Goal: Task Accomplishment & Management: Complete application form

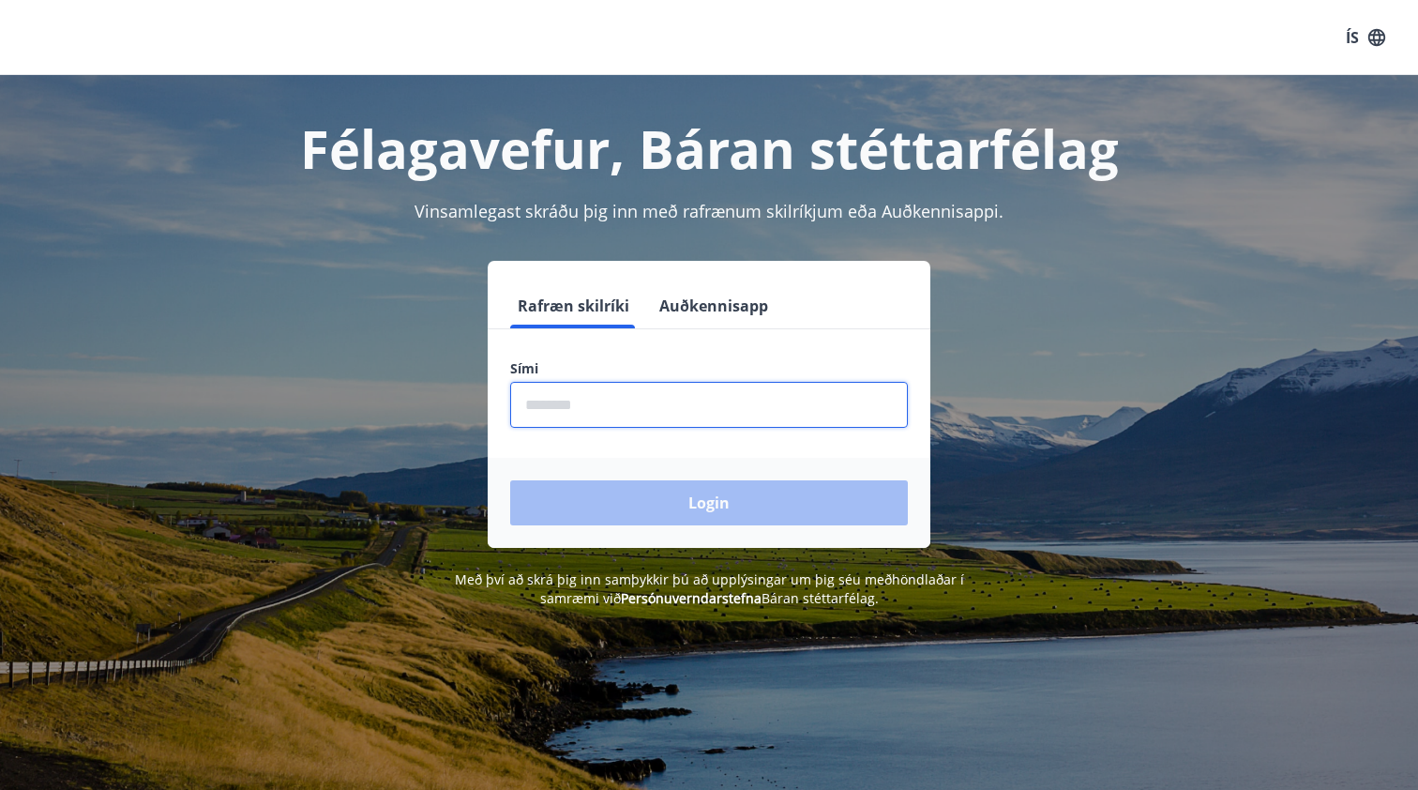
click at [675, 385] on input "phone" at bounding box center [709, 405] width 398 height 46
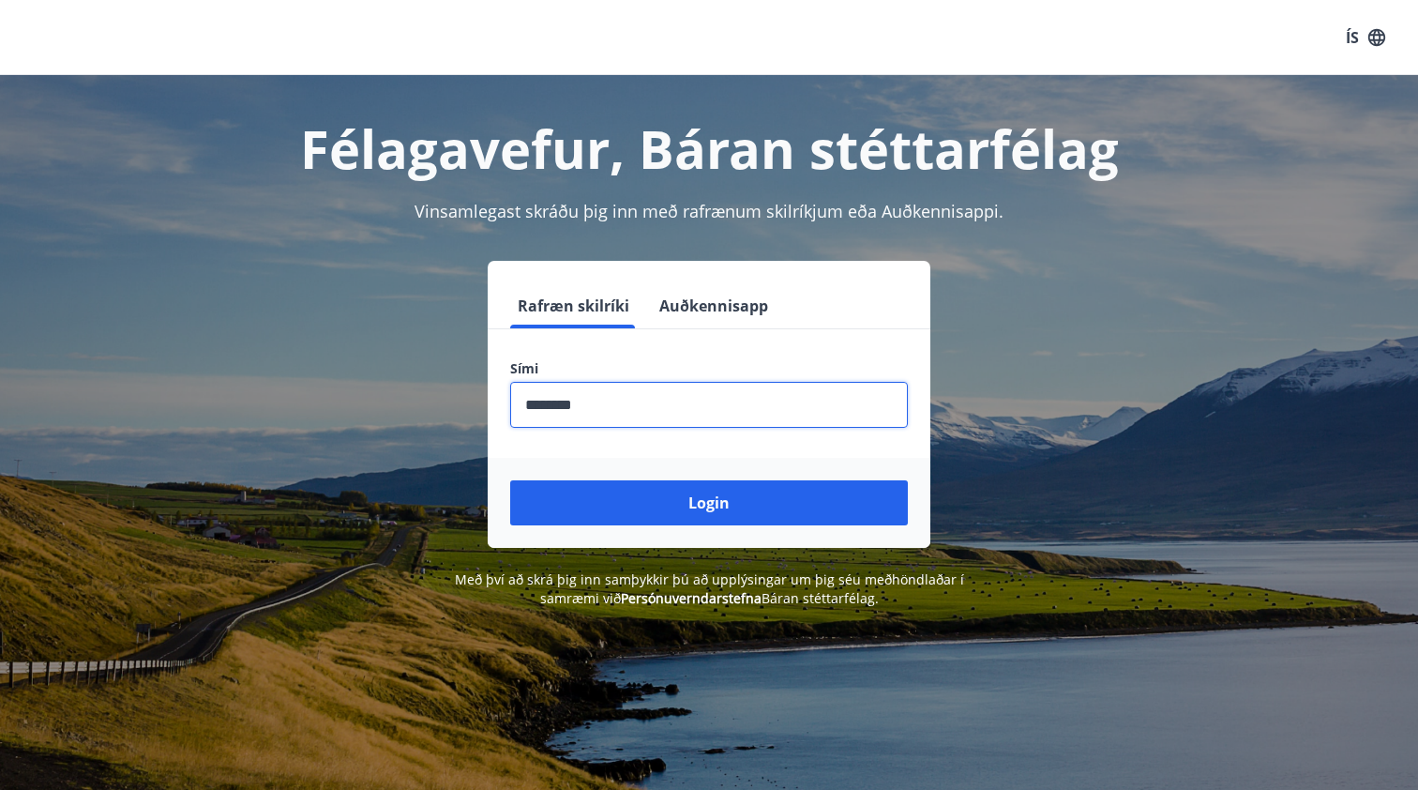
type input "********"
click at [709, 503] on button "Login" at bounding box center [709, 502] width 398 height 45
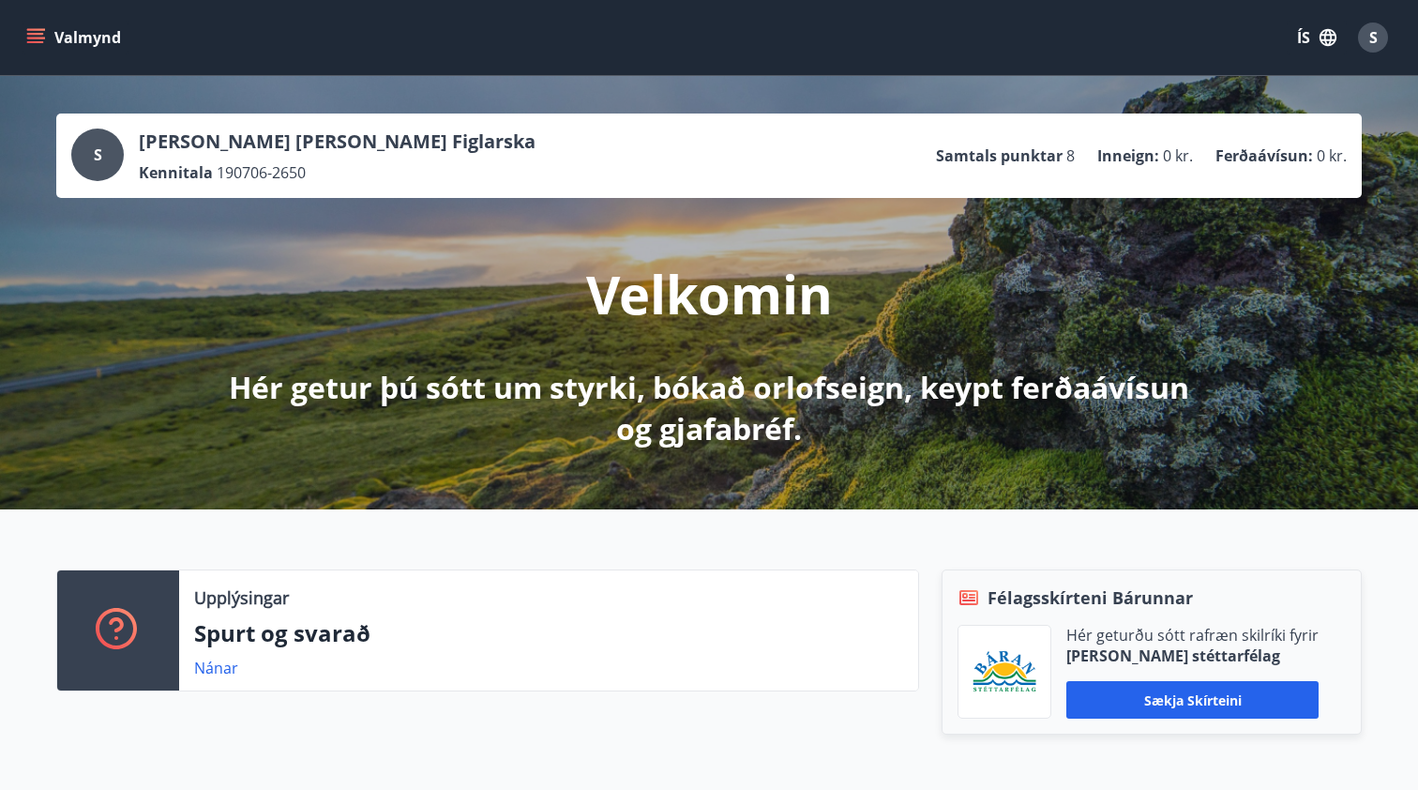
click at [102, 48] on button "Valmynd" at bounding box center [76, 38] width 106 height 34
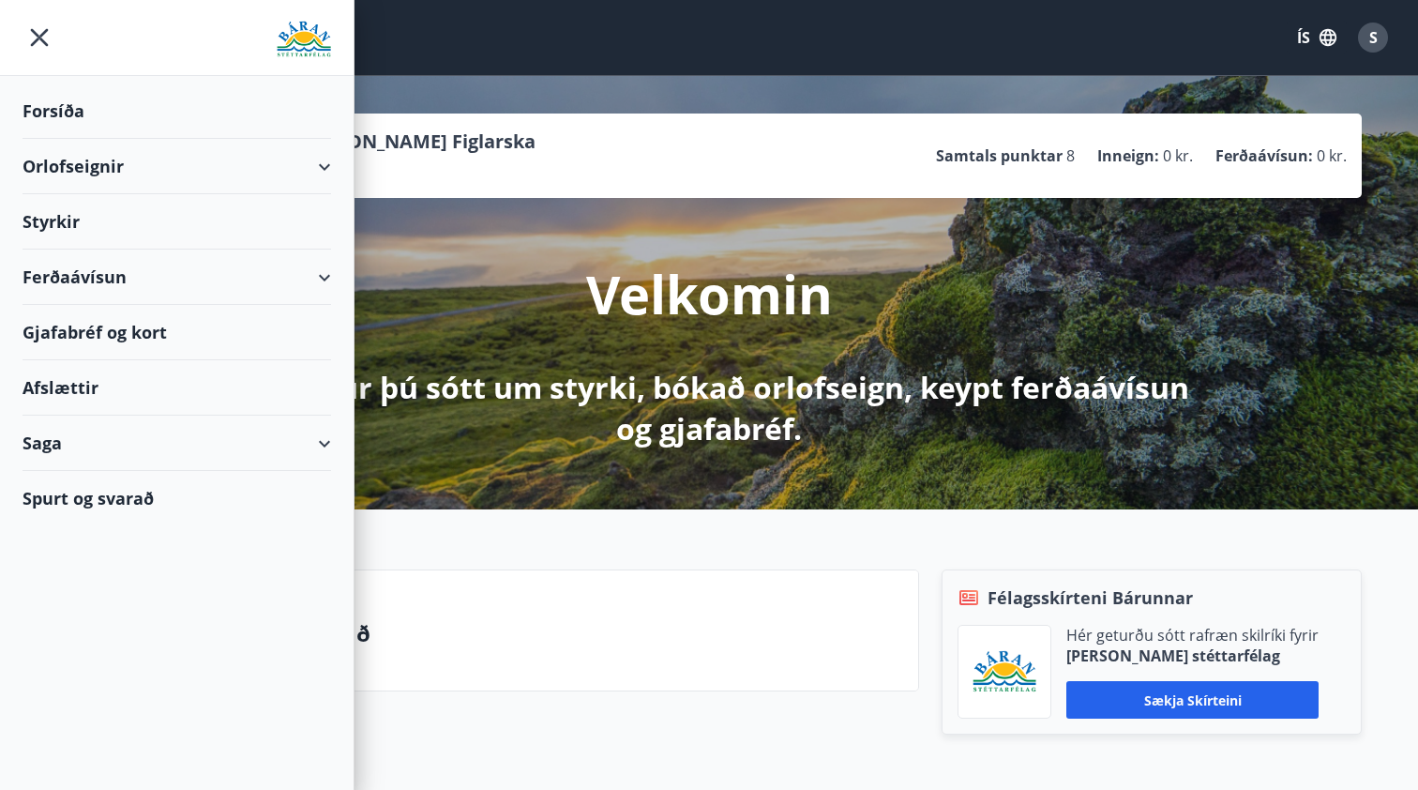
click at [68, 218] on div "Styrkir" at bounding box center [177, 221] width 309 height 55
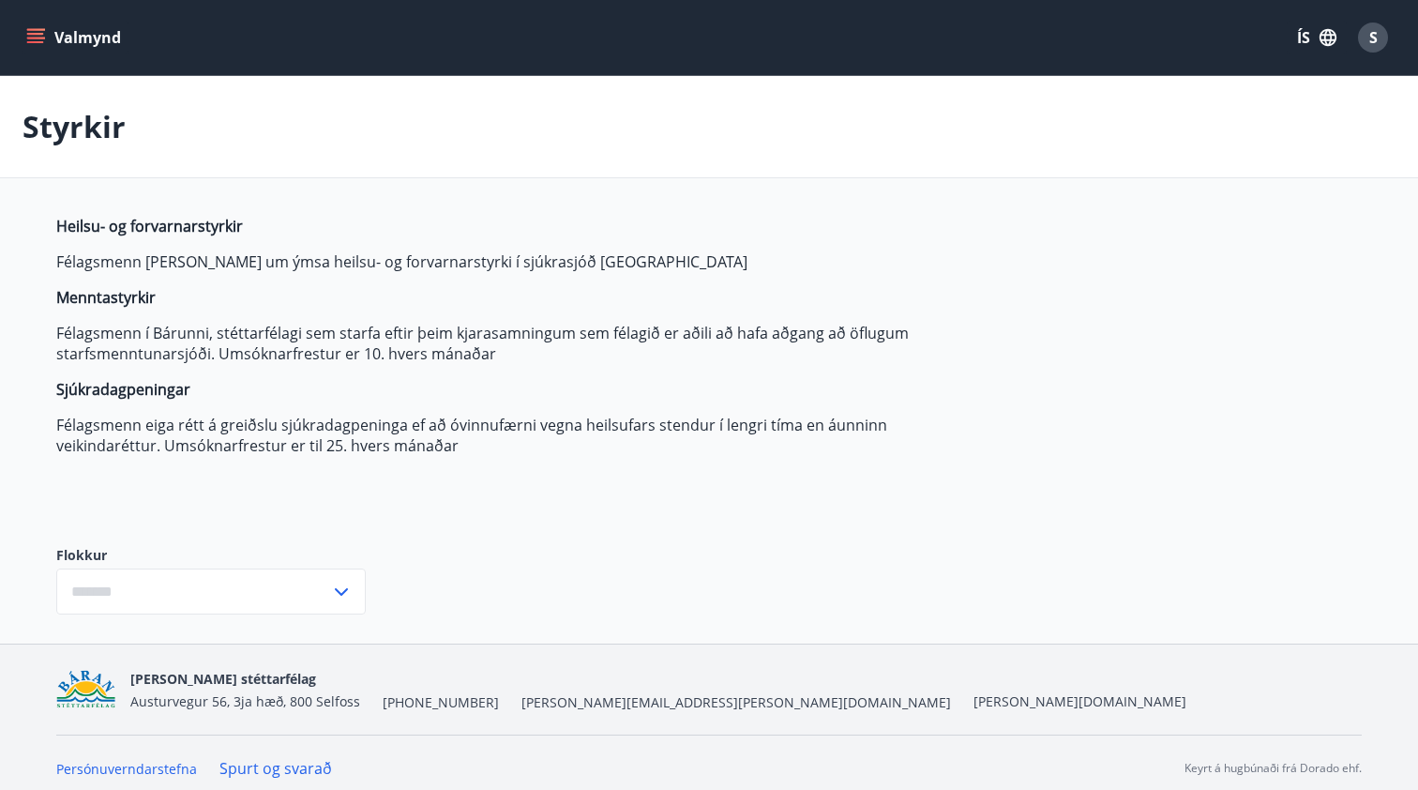
type input "***"
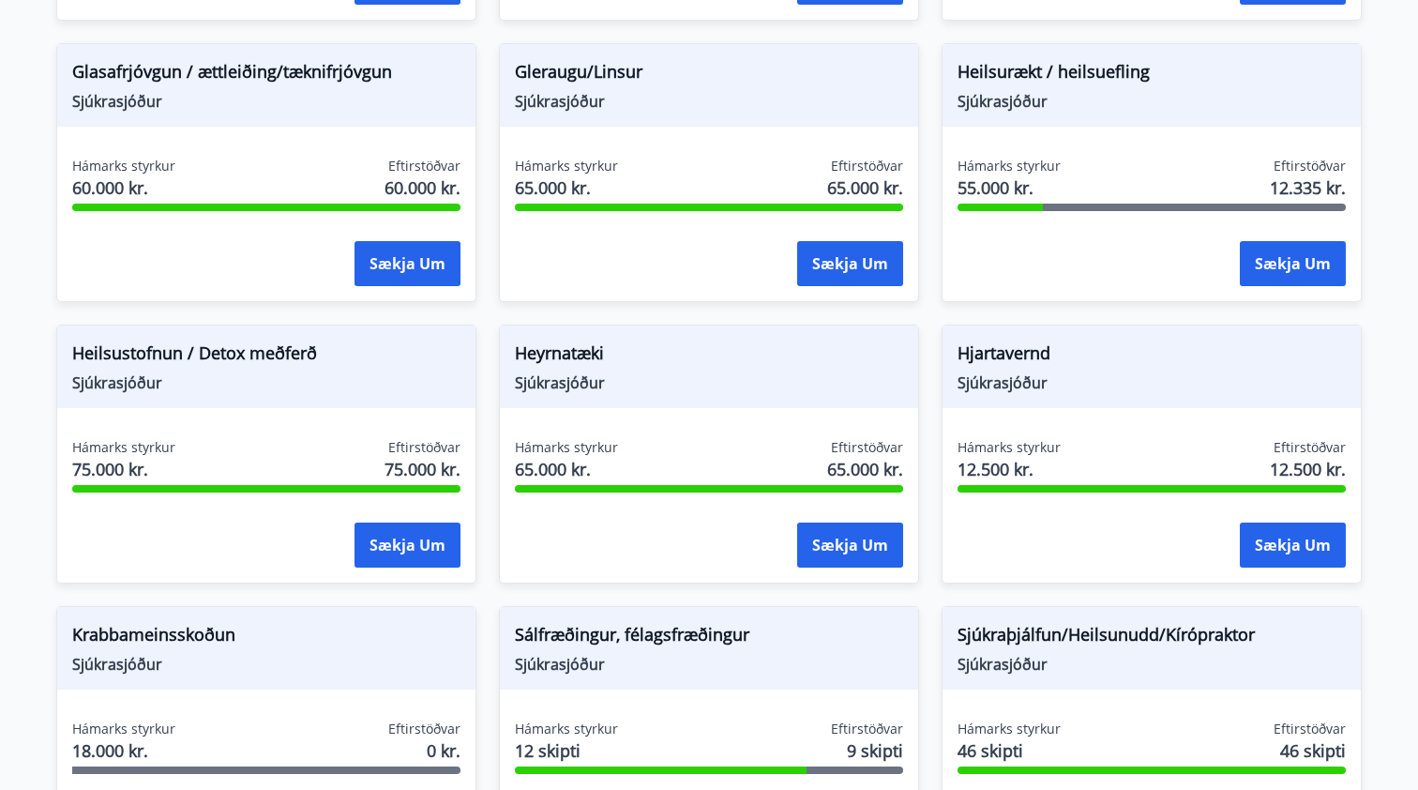
scroll to position [850, 0]
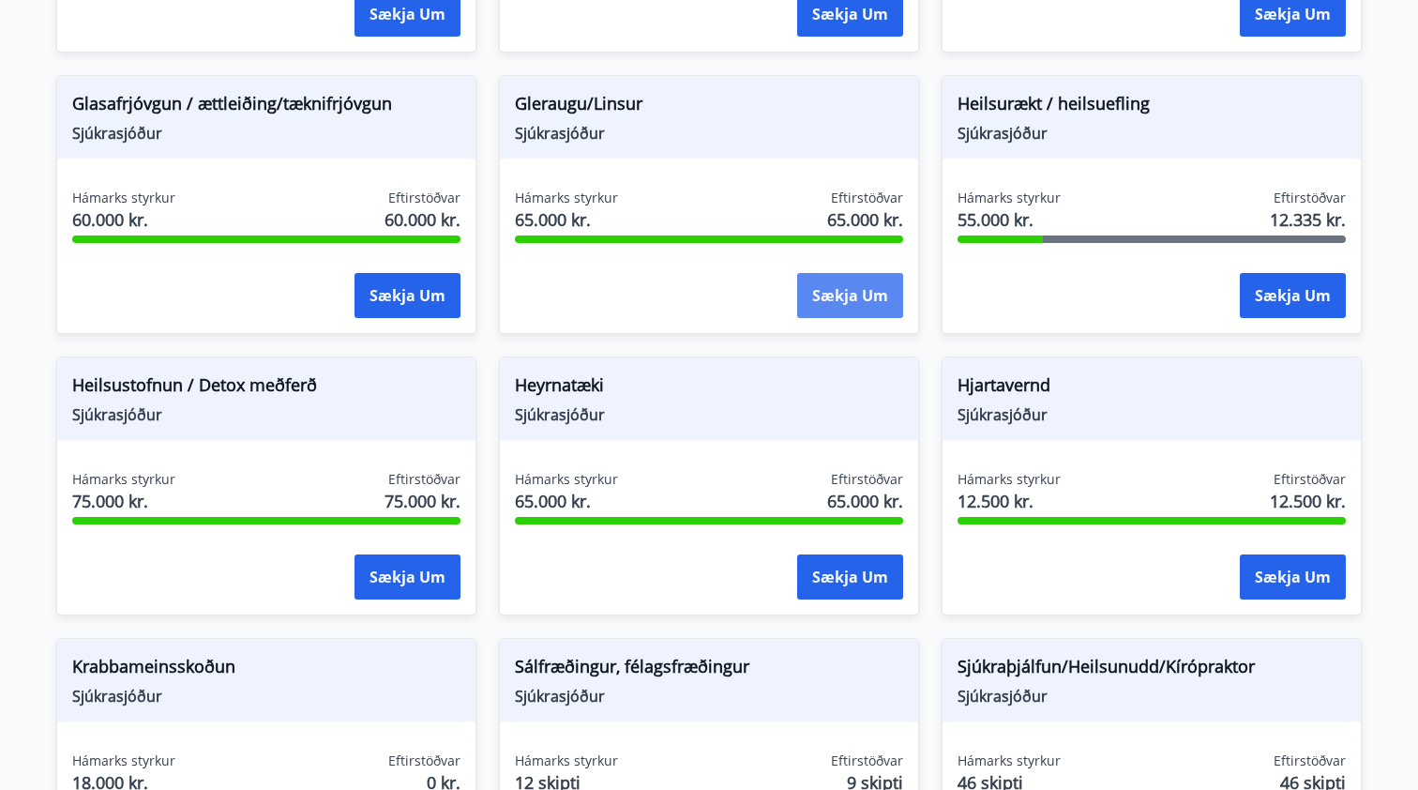
click at [870, 305] on button "Sækja um" at bounding box center [850, 295] width 106 height 45
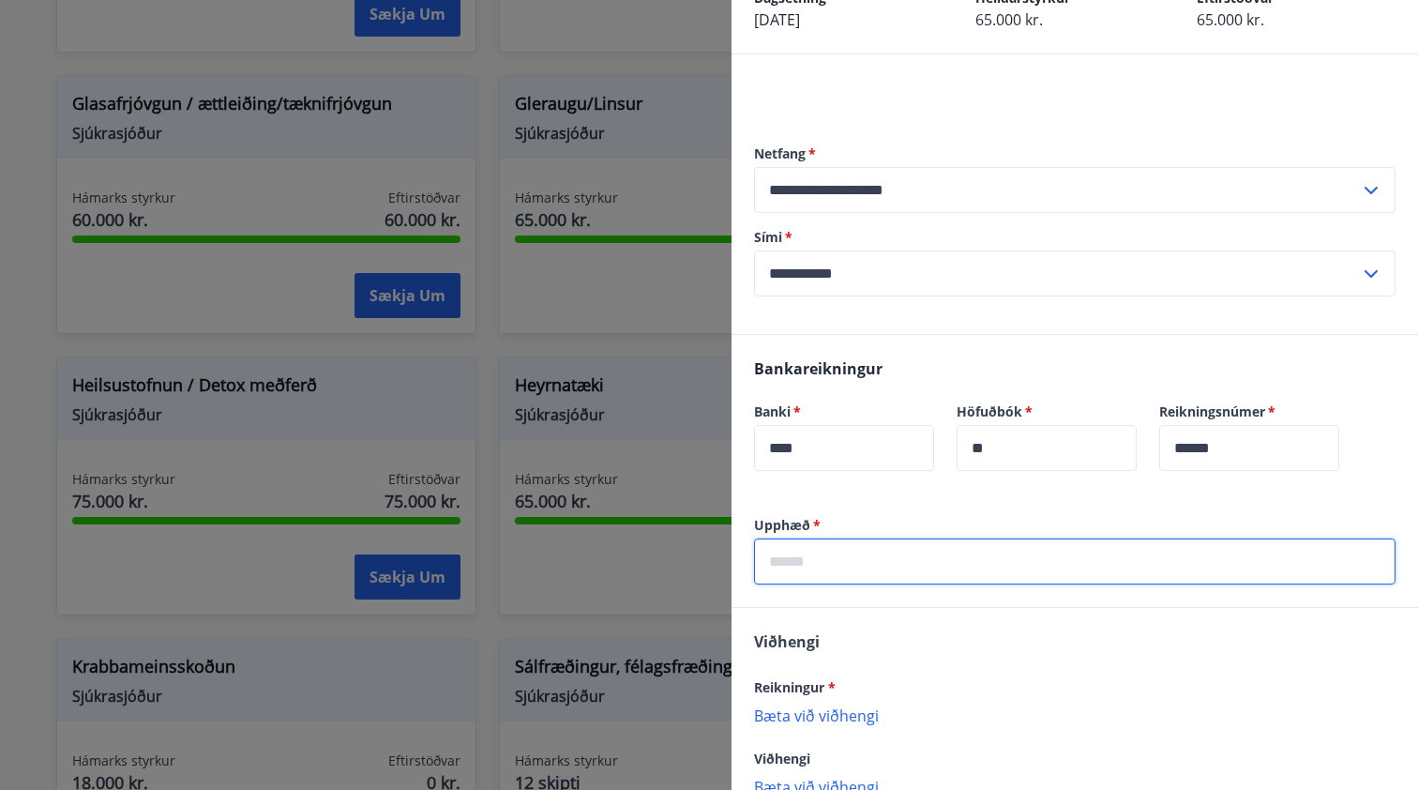
click at [923, 558] on input "text" at bounding box center [1074, 561] width 641 height 46
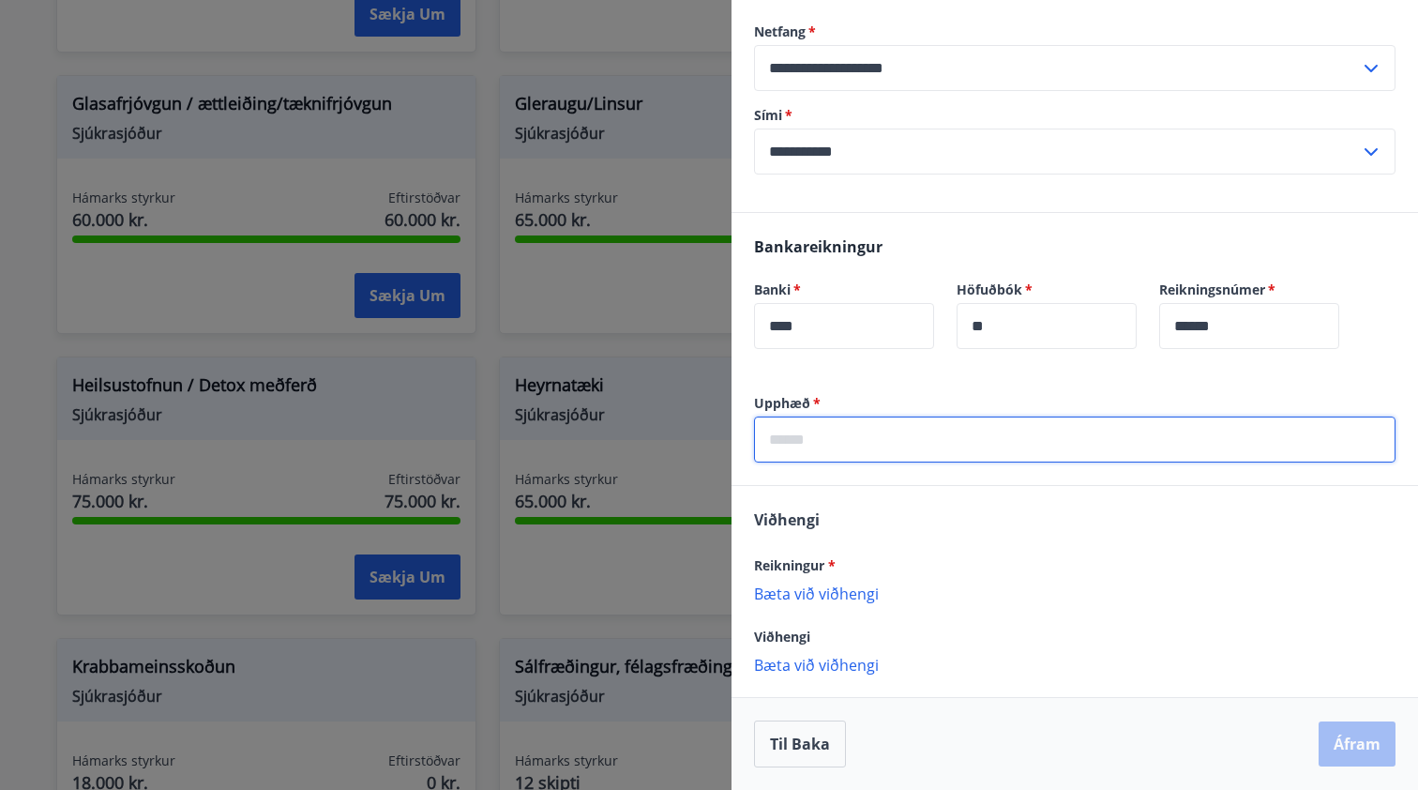
scroll to position [235, 0]
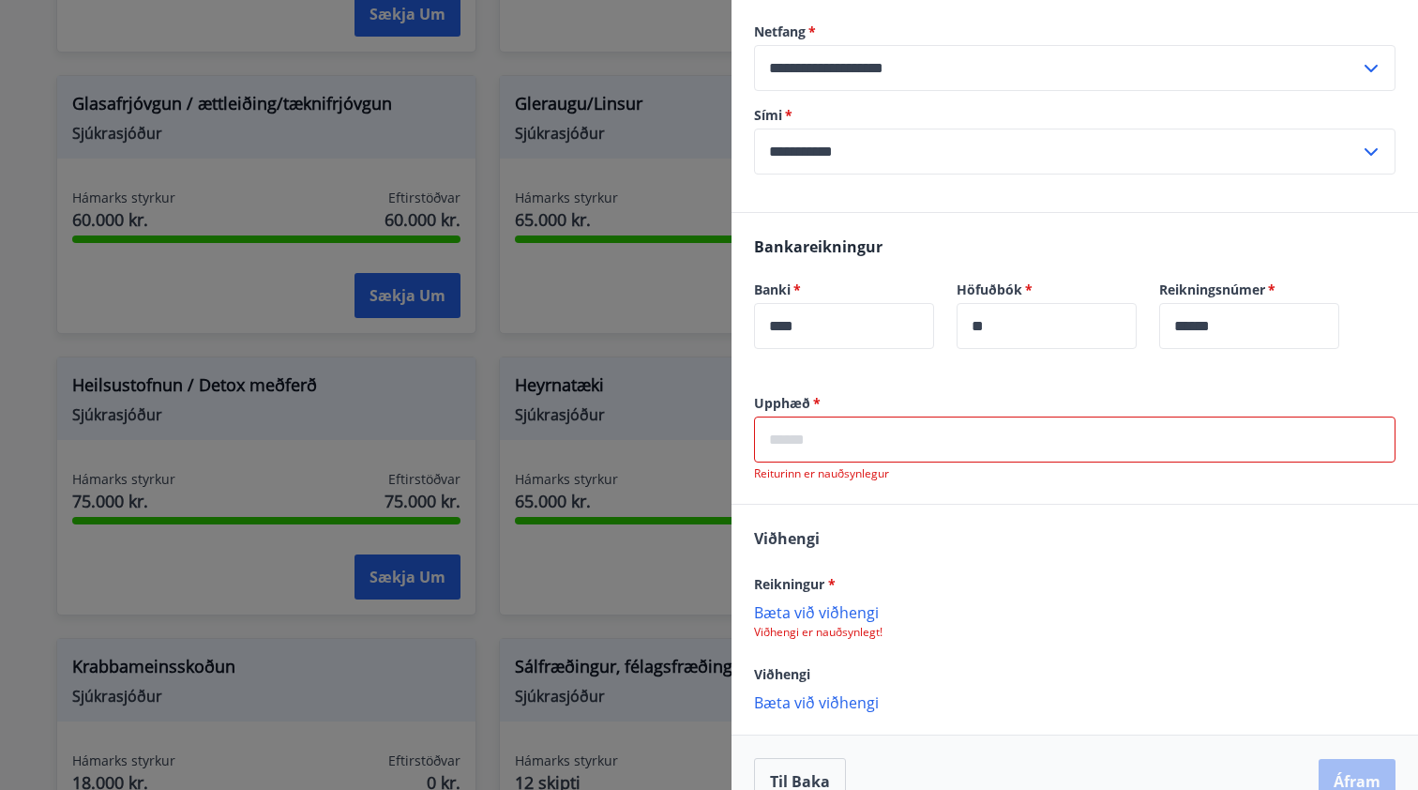
click at [505, 522] on div at bounding box center [709, 395] width 1418 height 790
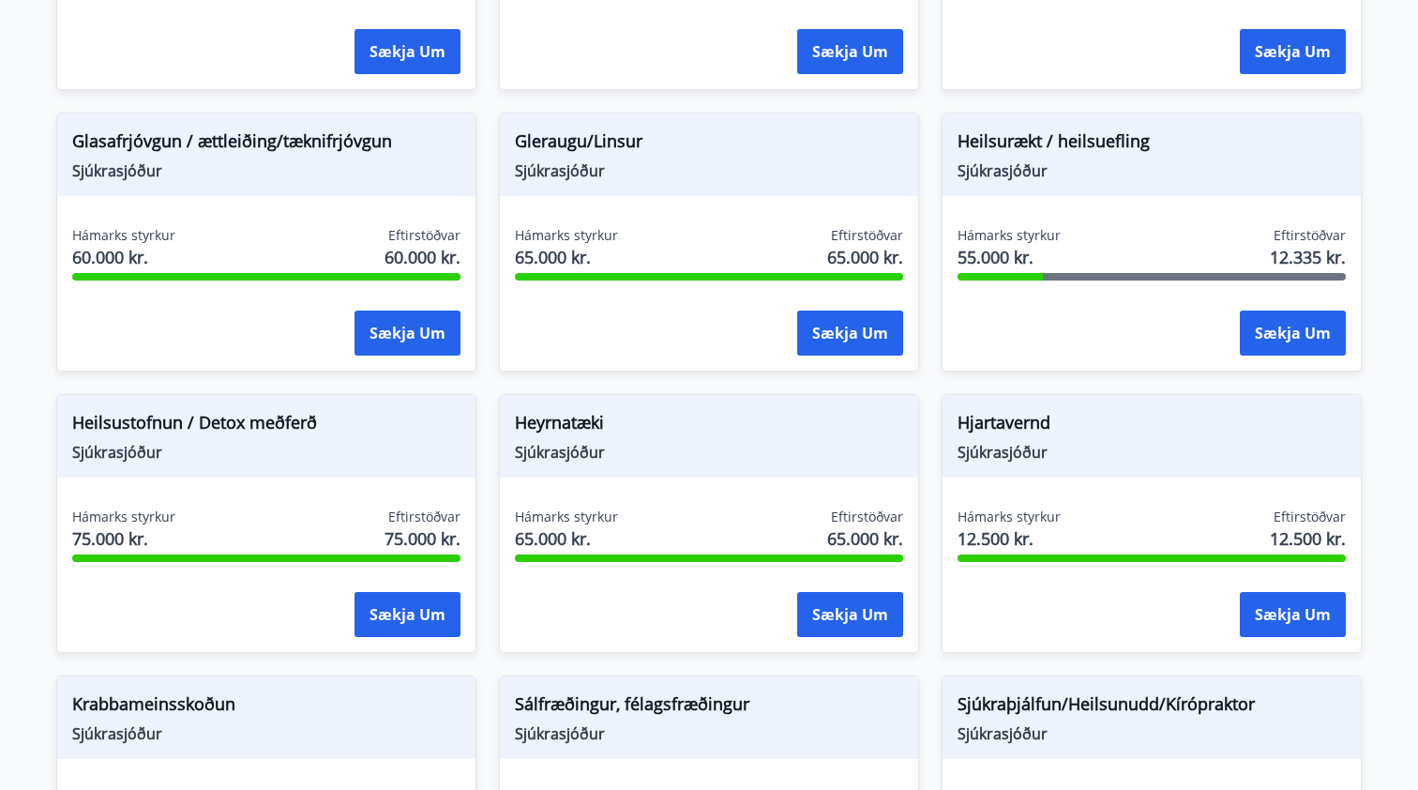
scroll to position [815, 0]
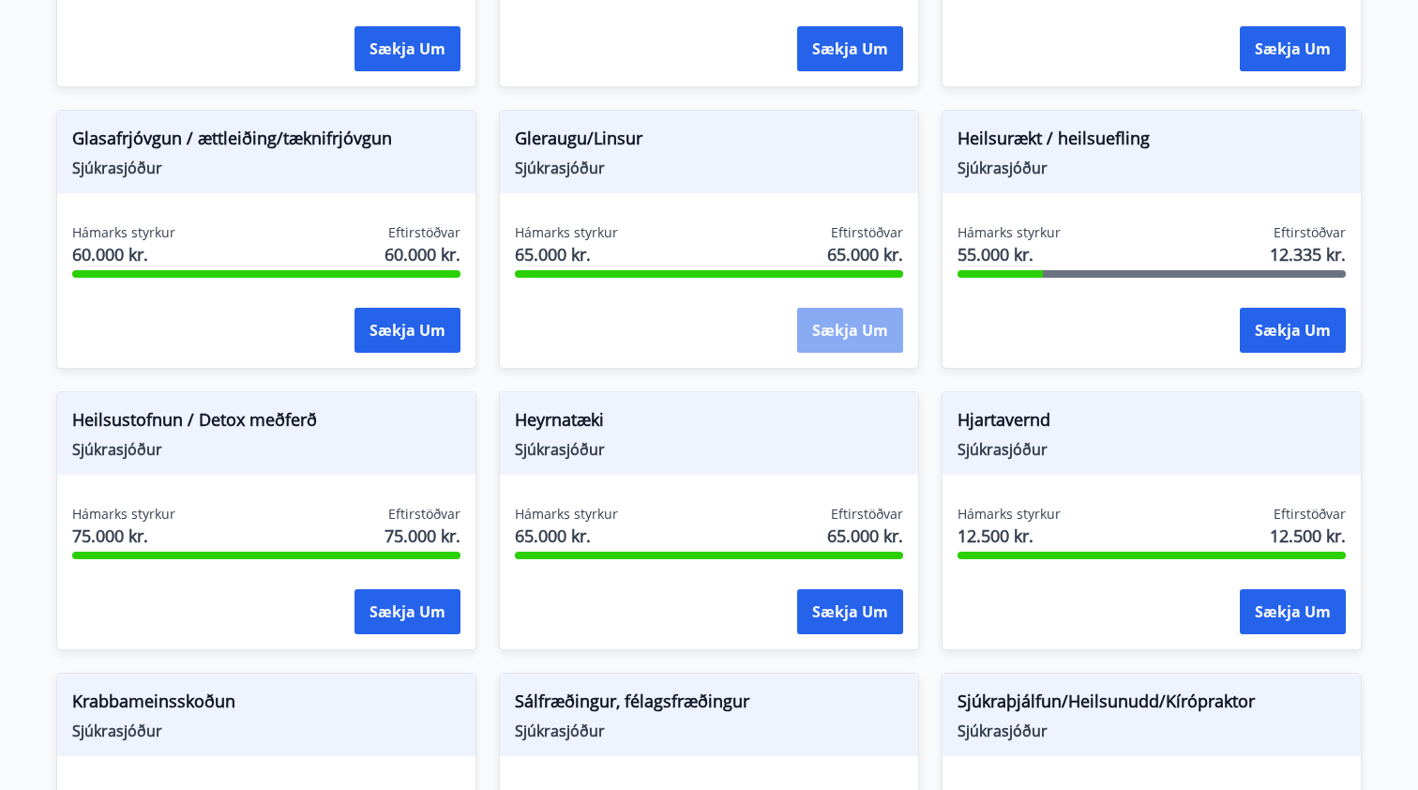
click at [852, 331] on button "Sækja um" at bounding box center [850, 330] width 106 height 45
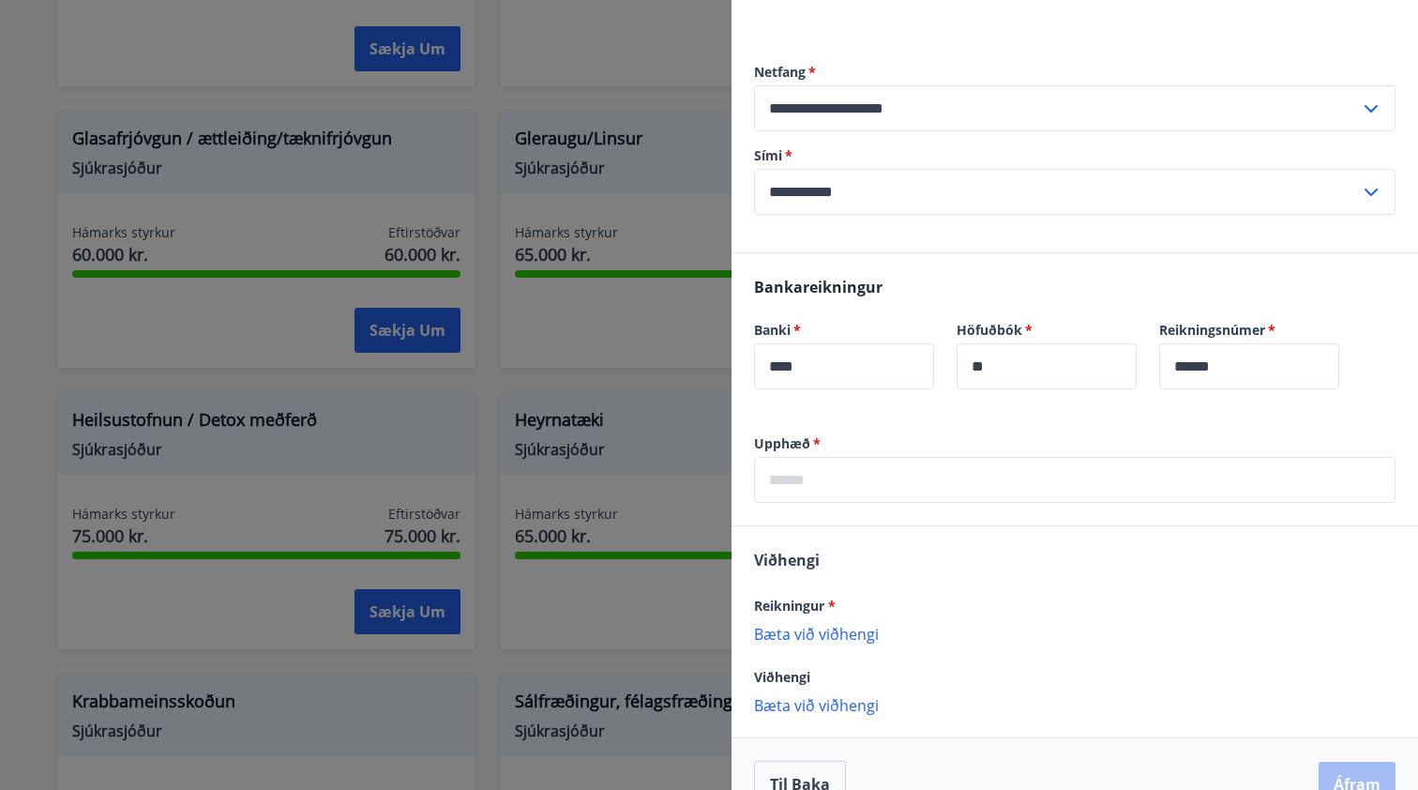
scroll to position [197, 0]
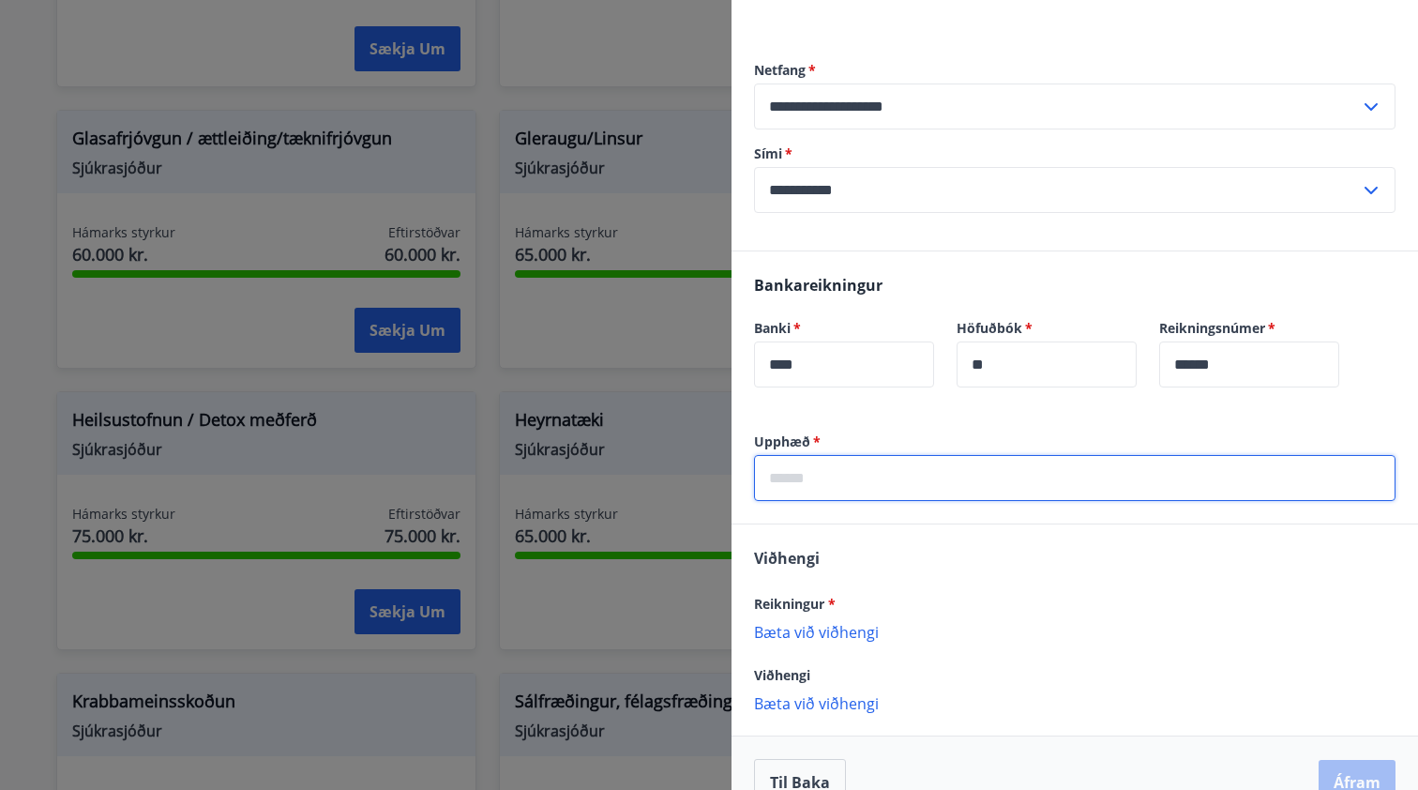
click at [841, 474] on input "text" at bounding box center [1074, 478] width 641 height 46
type input "*****"
click at [839, 627] on p "Bæta við viðhengi" at bounding box center [1074, 631] width 641 height 19
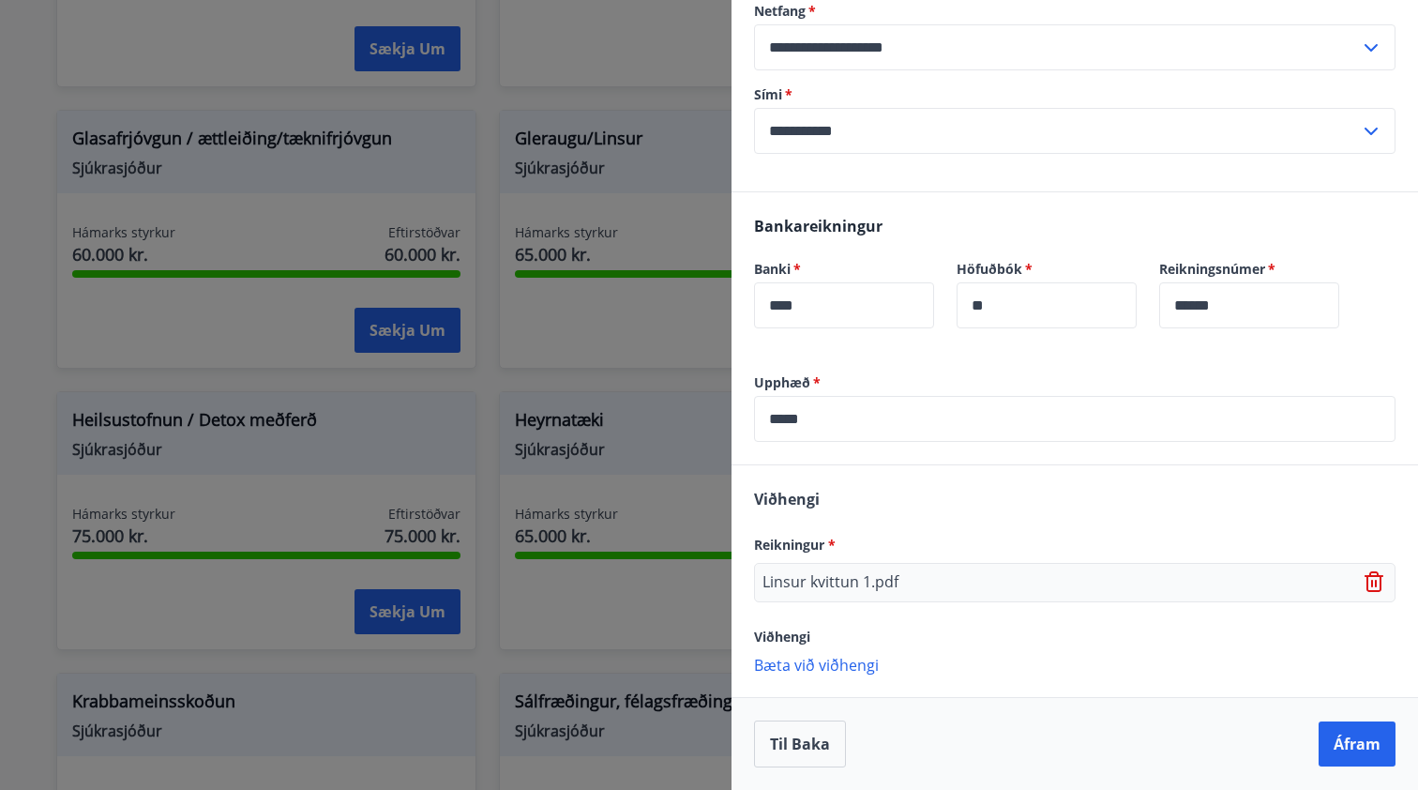
scroll to position [256, 0]
click at [823, 670] on p "Bæta við viðhengi" at bounding box center [1074, 664] width 641 height 19
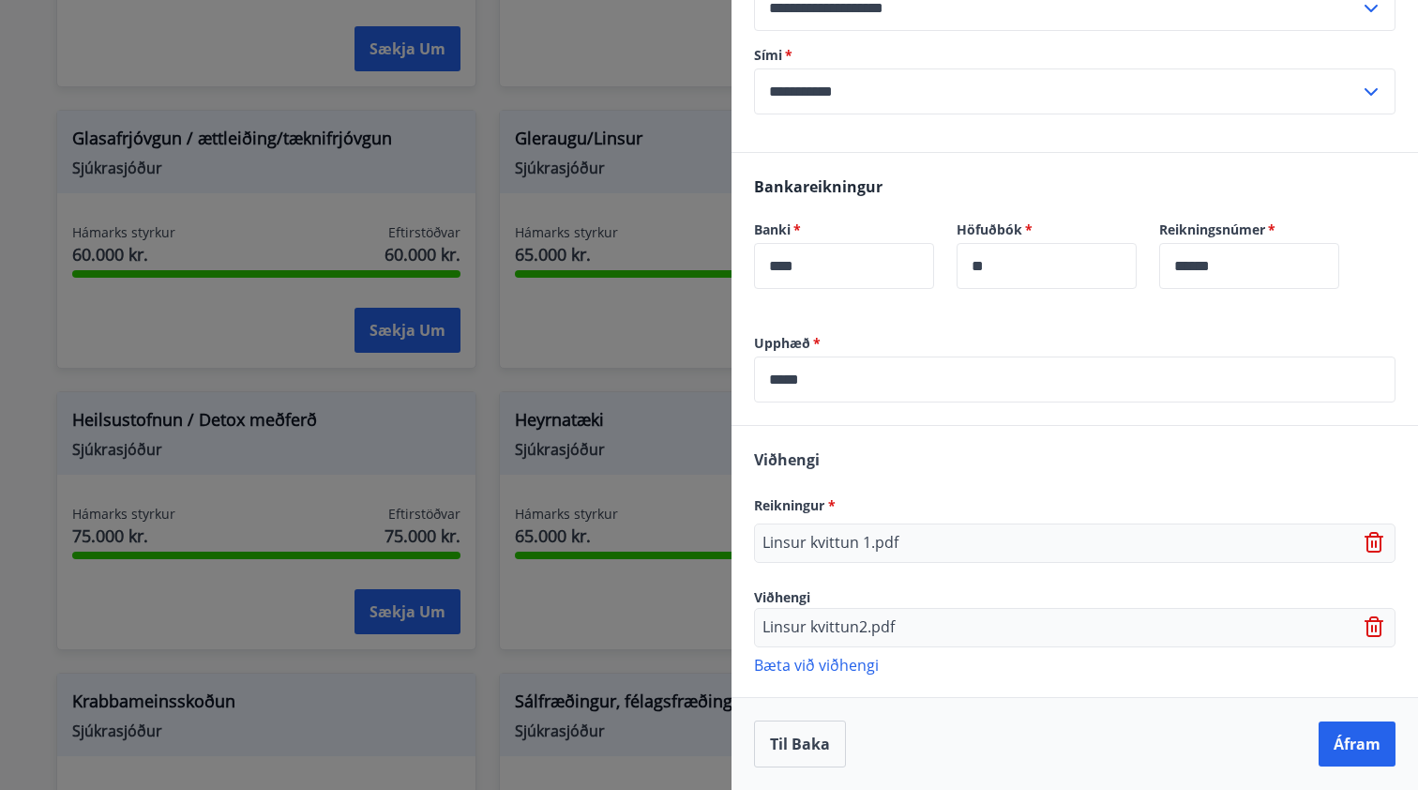
scroll to position [295, 0]
click at [862, 668] on p "Bæta við viðhengi" at bounding box center [1074, 664] width 641 height 19
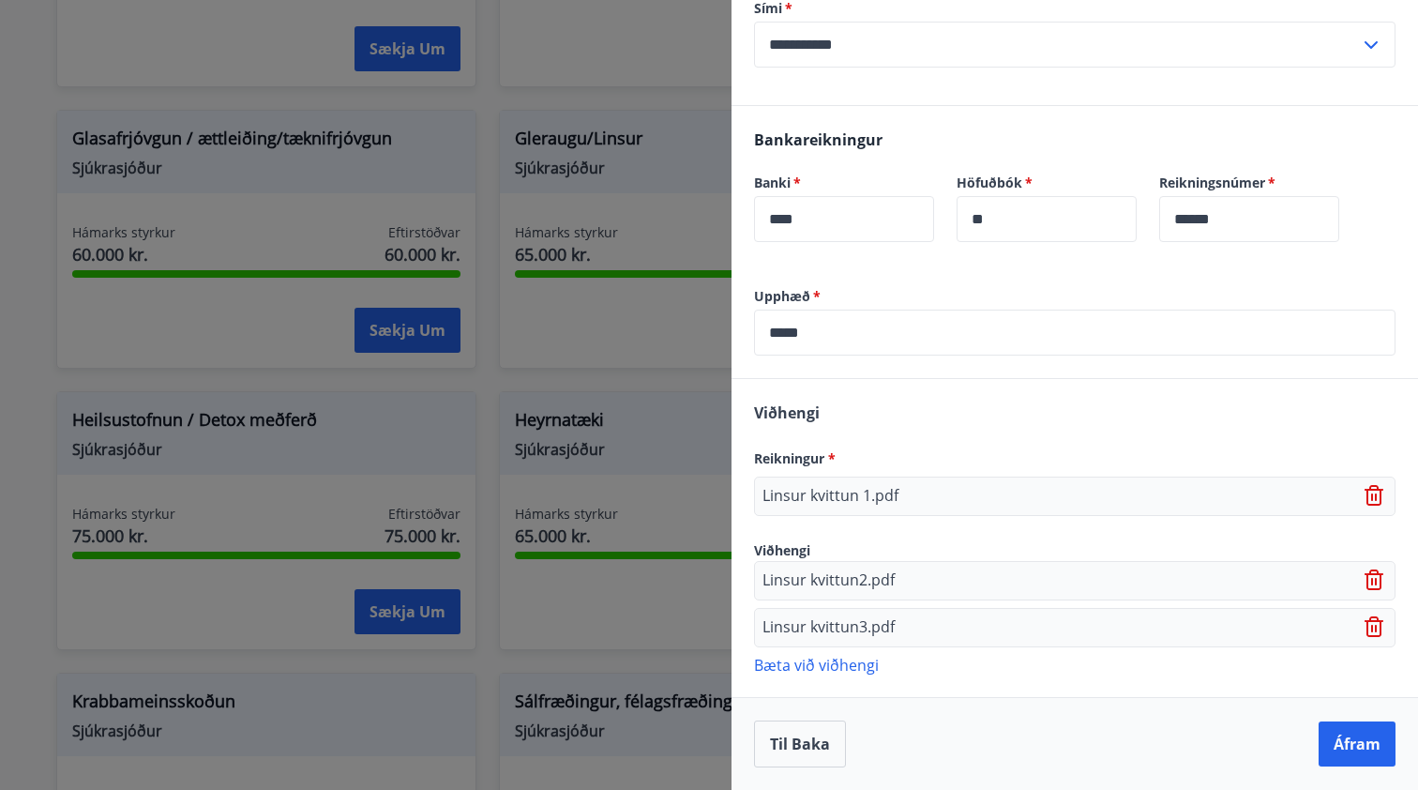
scroll to position [342, 0]
click at [845, 664] on p "Bæta við viðhengi" at bounding box center [1074, 664] width 641 height 19
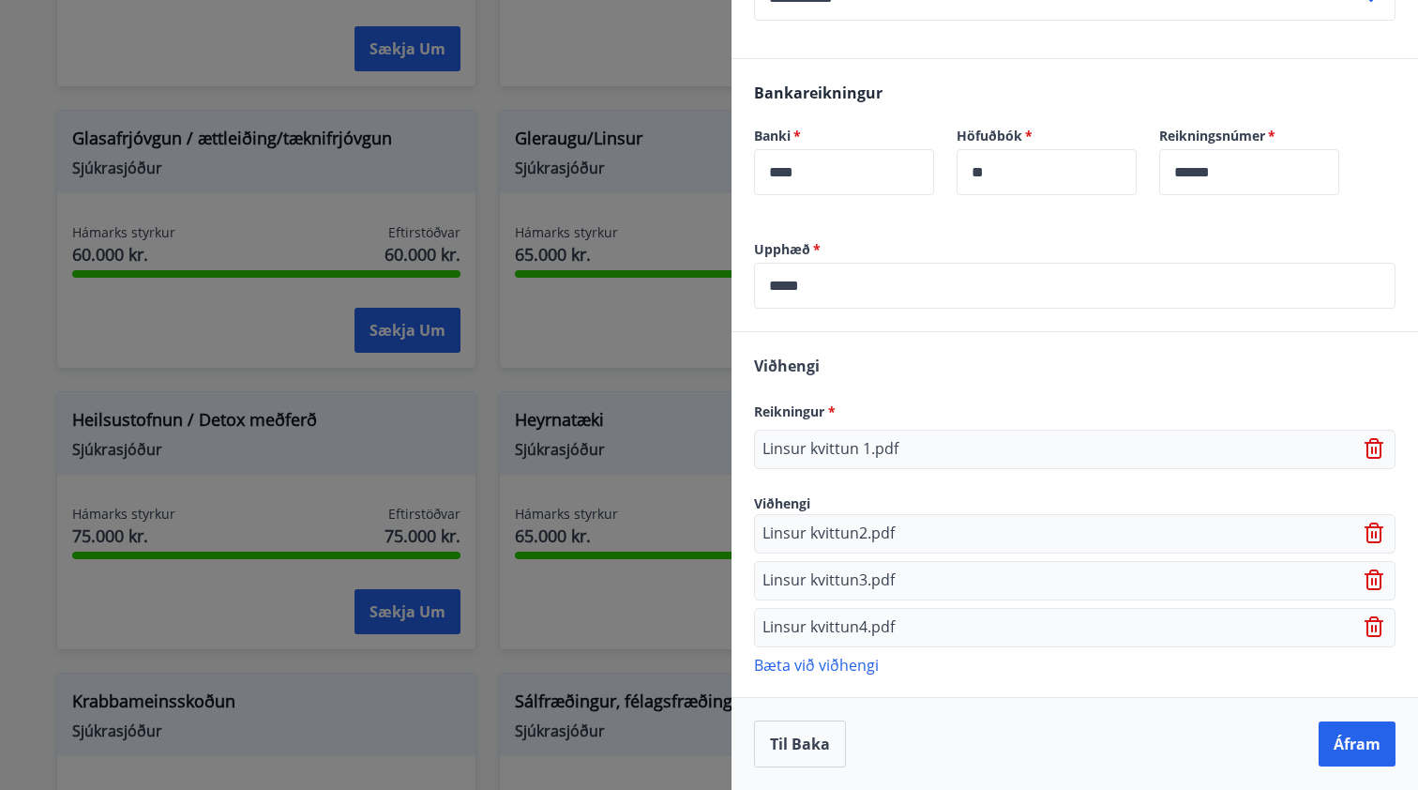
scroll to position [389, 0]
click at [841, 665] on p "Bæta við viðhengi" at bounding box center [1074, 664] width 641 height 19
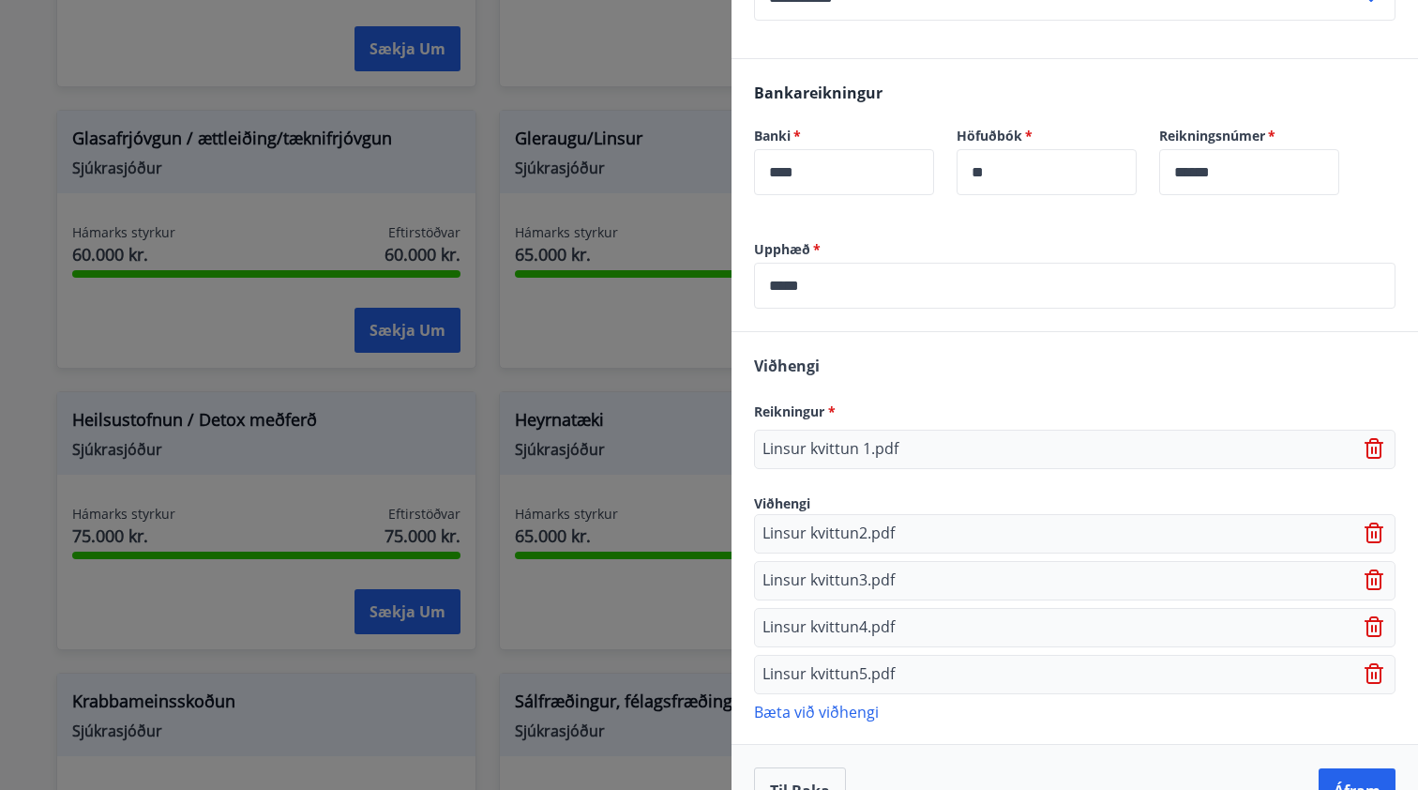
click at [850, 715] on p "Bæta við viðhengi" at bounding box center [1074, 710] width 641 height 19
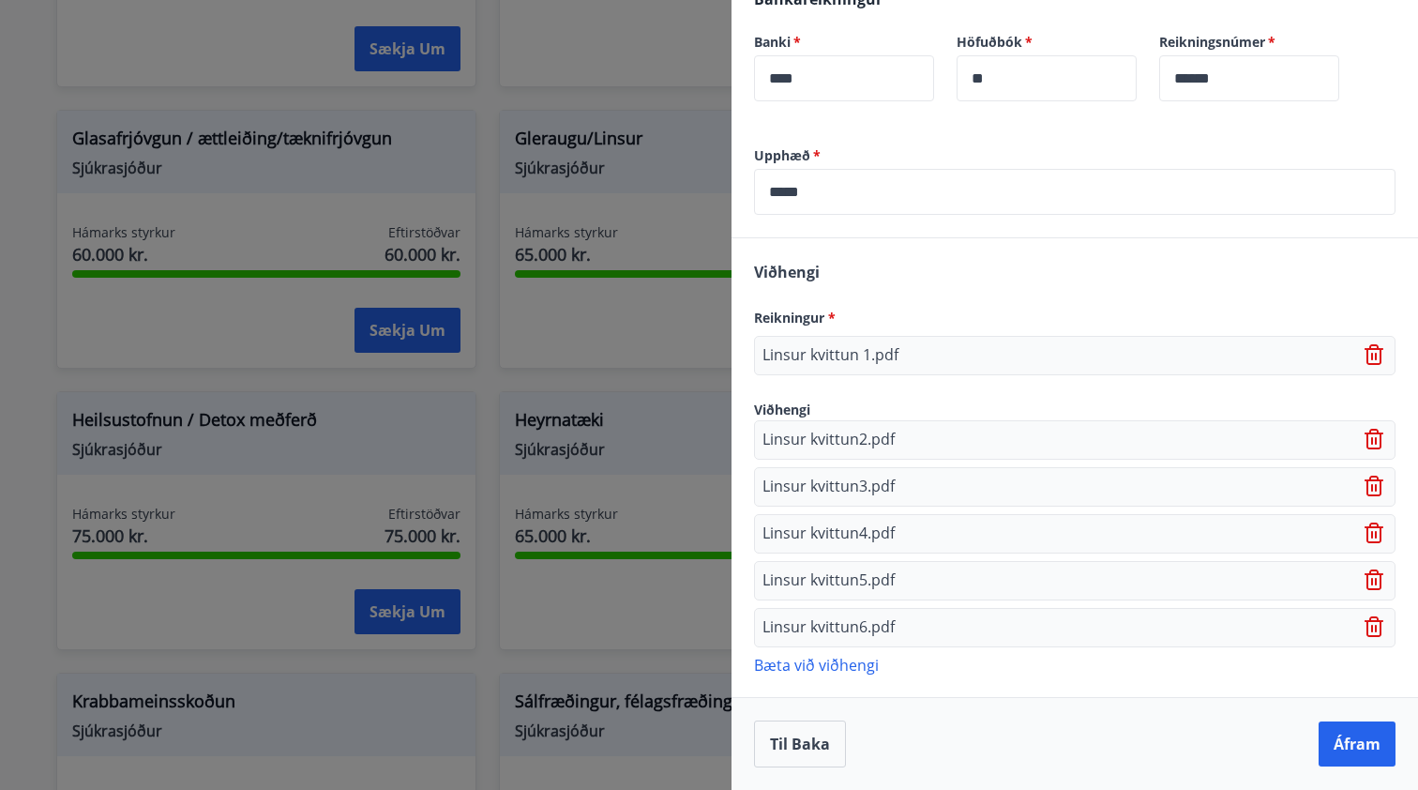
scroll to position [483, 0]
click at [844, 669] on p "Bæta við viðhengi" at bounding box center [1074, 664] width 641 height 19
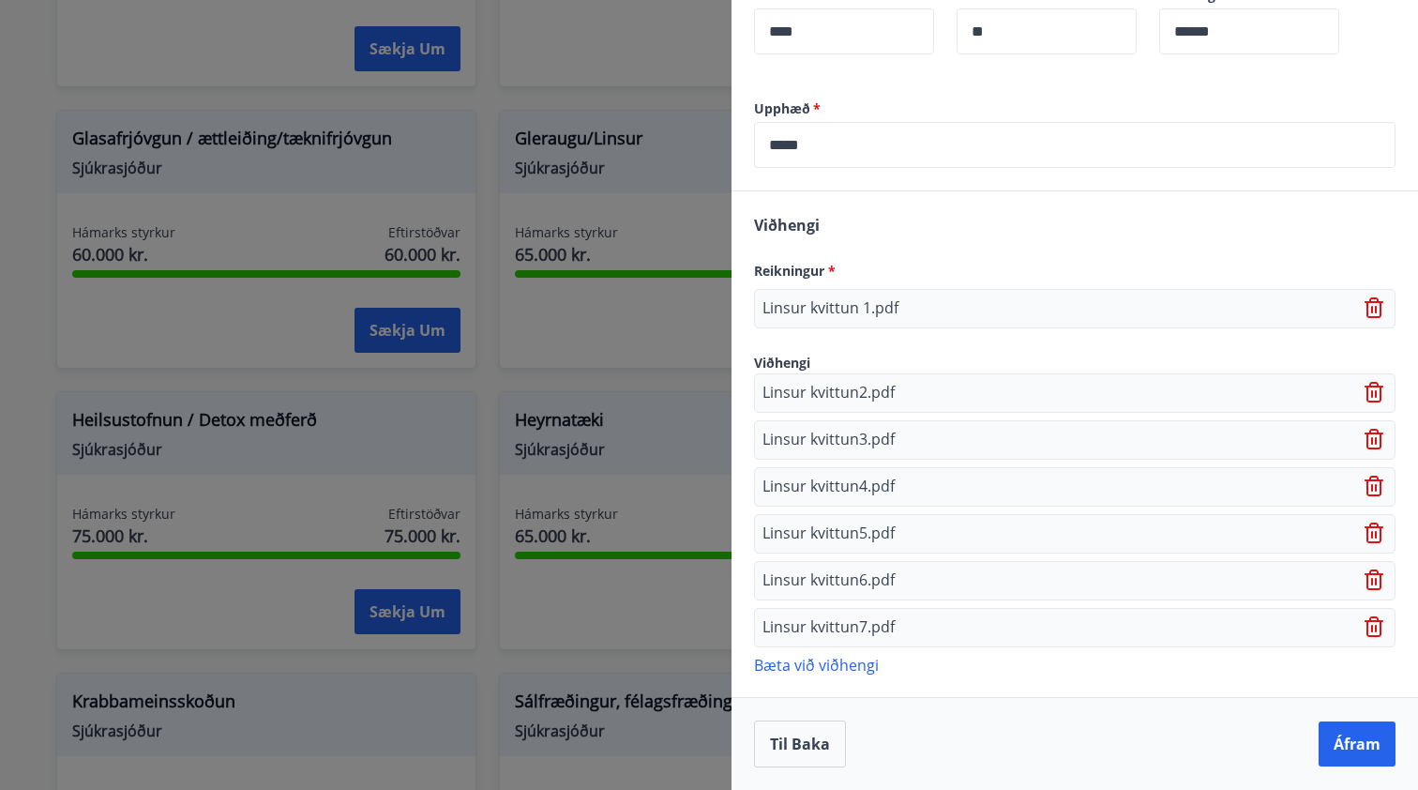
scroll to position [530, 0]
click at [1366, 742] on button "Áfram" at bounding box center [1356, 743] width 77 height 45
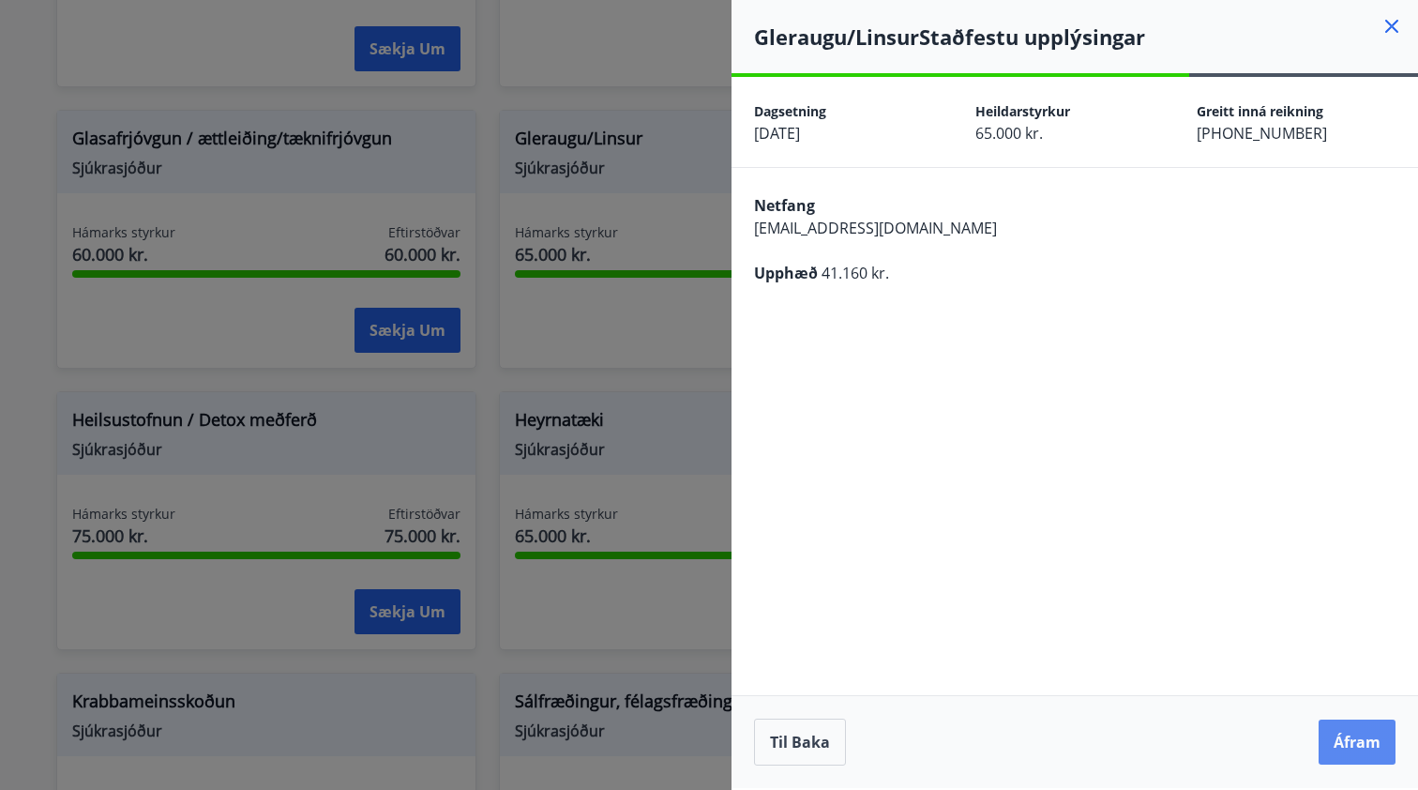
click at [1344, 730] on button "Áfram" at bounding box center [1356, 741] width 77 height 45
click at [1361, 733] on button "Áfram" at bounding box center [1356, 741] width 77 height 45
click at [1366, 755] on button "Áfram" at bounding box center [1356, 741] width 77 height 45
click at [1360, 722] on button "Áfram" at bounding box center [1356, 741] width 77 height 45
click at [1360, 625] on div "**********" at bounding box center [1074, 432] width 686 height 711
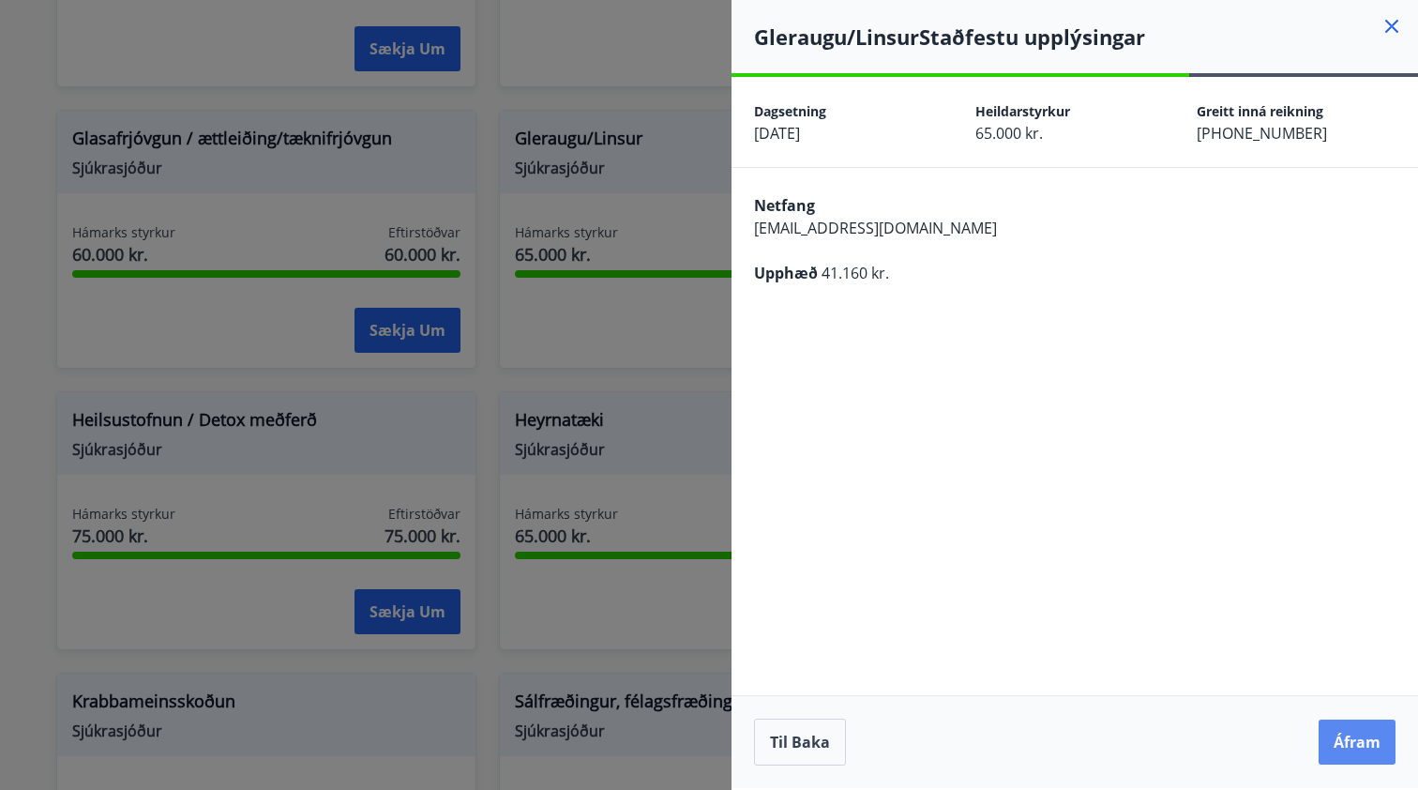
click at [1355, 734] on button "Áfram" at bounding box center [1356, 741] width 77 height 45
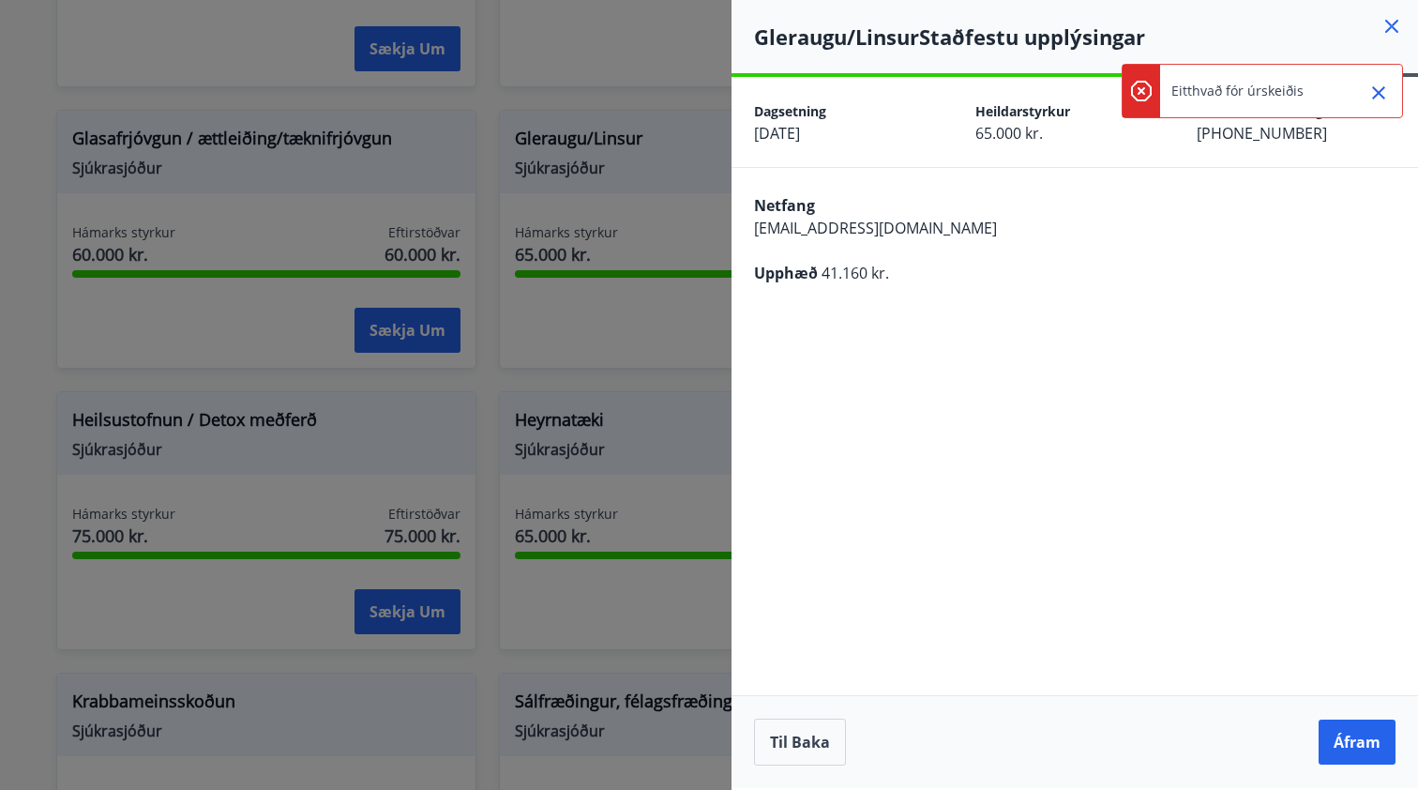
click at [1382, 85] on icon "Close" at bounding box center [1378, 93] width 23 height 23
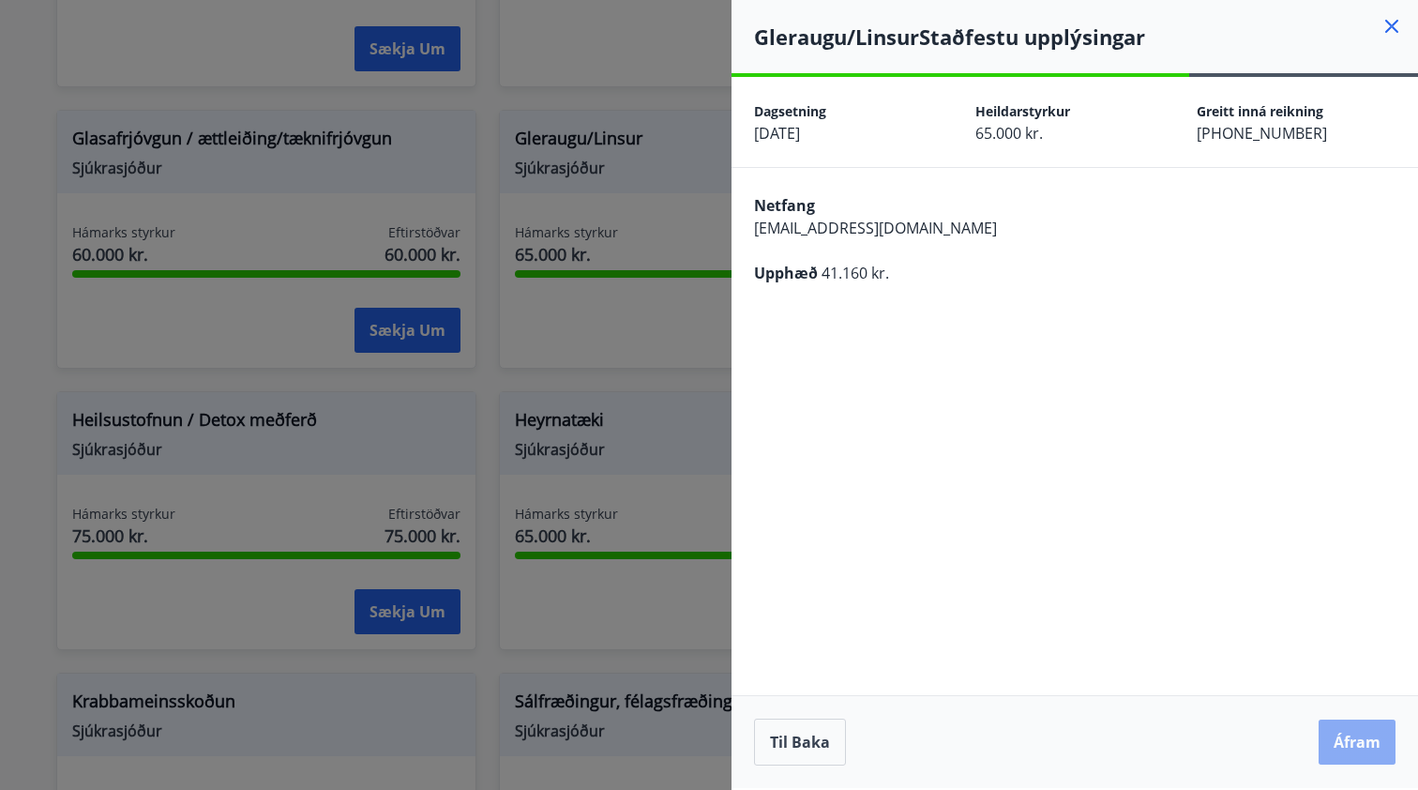
click at [1331, 729] on button "Áfram" at bounding box center [1356, 741] width 77 height 45
